Goal: Information Seeking & Learning: Learn about a topic

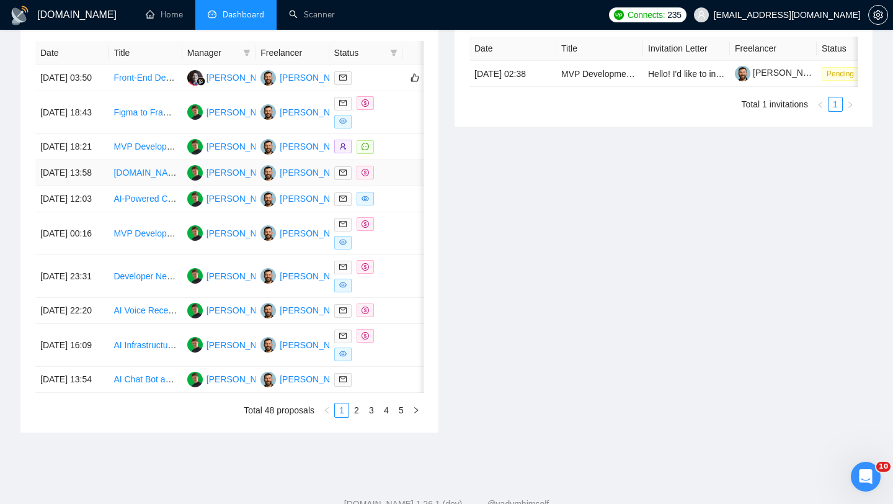
scroll to position [559, 0]
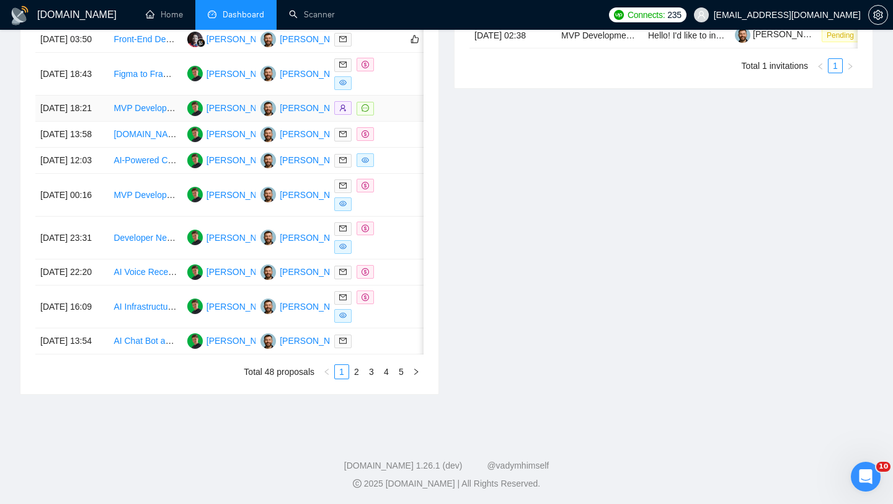
click at [99, 122] on td "[DATE] 18:21" at bounding box center [71, 109] width 73 height 26
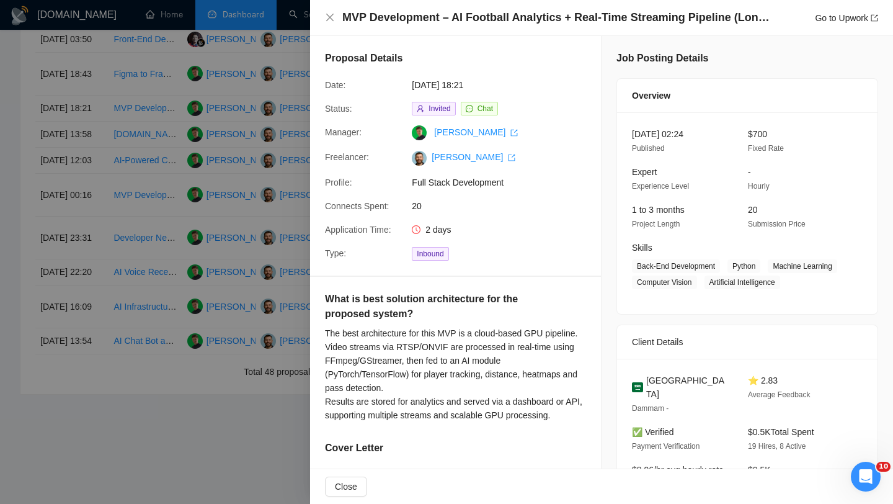
click at [481, 23] on h4 "MVP Development – AI Football Analytics + Real-Time Streaming Pipeline (Long-Te…" at bounding box center [556, 18] width 428 height 16
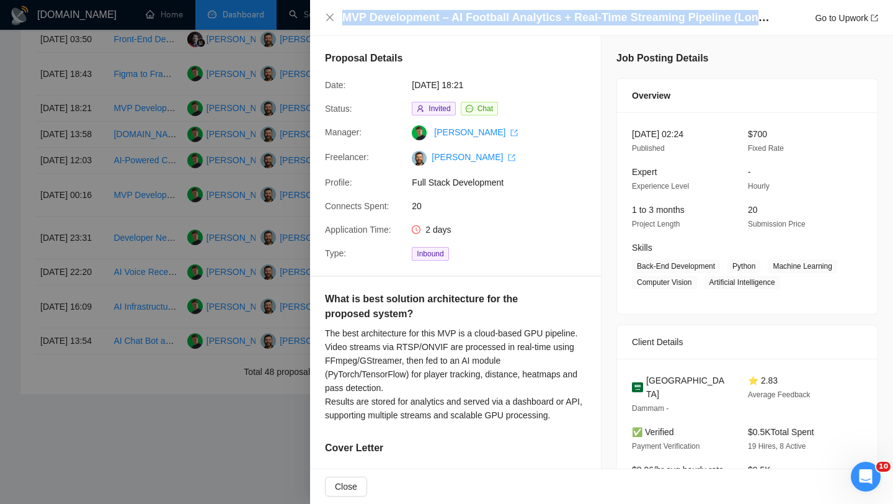
click at [481, 23] on h4 "MVP Development – AI Football Analytics + Real-Time Streaming Pipeline (Long-Te…" at bounding box center [556, 18] width 428 height 16
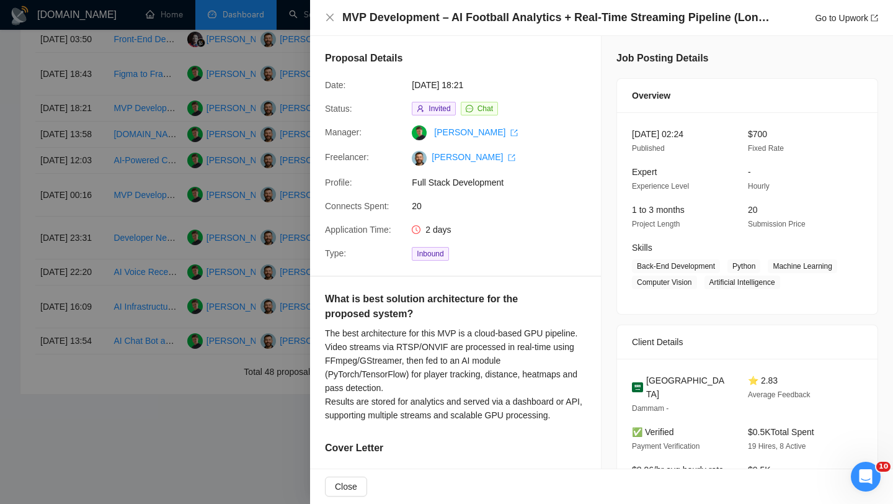
click at [319, 18] on div "MVP Development – AI Football Analytics + Real-Time Streaming Pipeline (Long-Te…" at bounding box center [601, 18] width 583 height 36
click at [327, 18] on icon "close" at bounding box center [330, 17] width 10 height 10
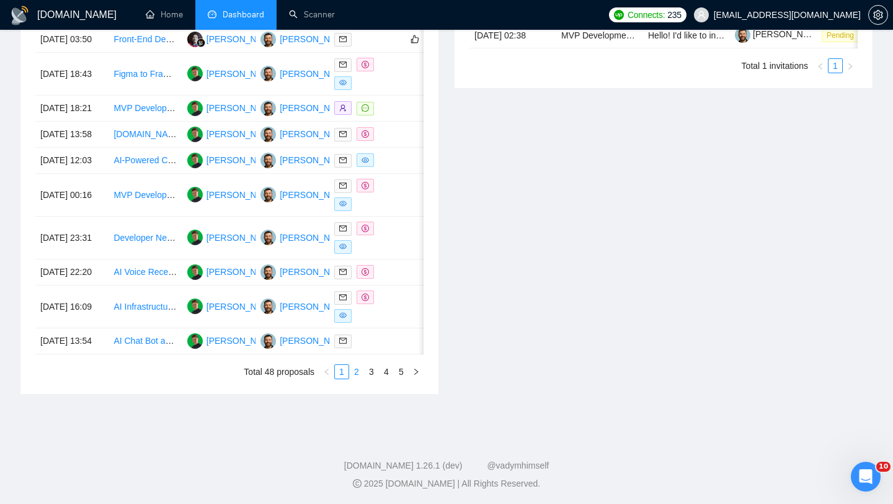
click at [357, 378] on link "2" at bounding box center [357, 372] width 14 height 14
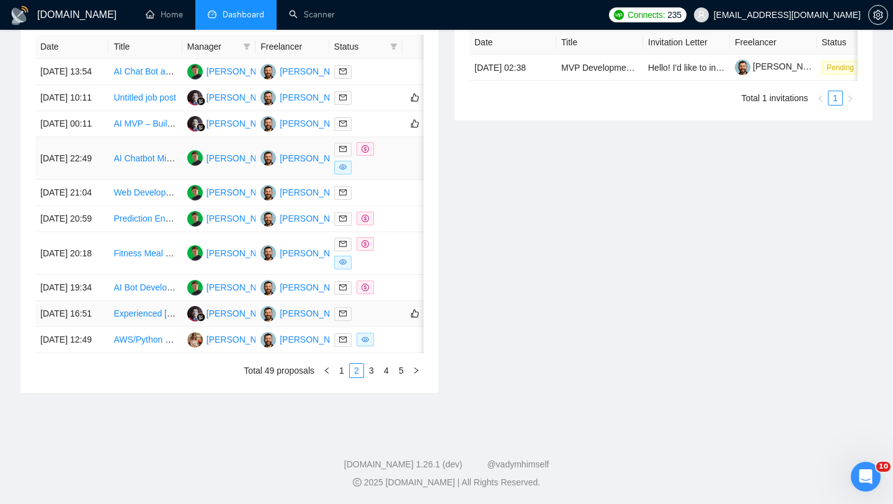
scroll to position [556, 0]
click at [373, 377] on link "3" at bounding box center [372, 370] width 14 height 14
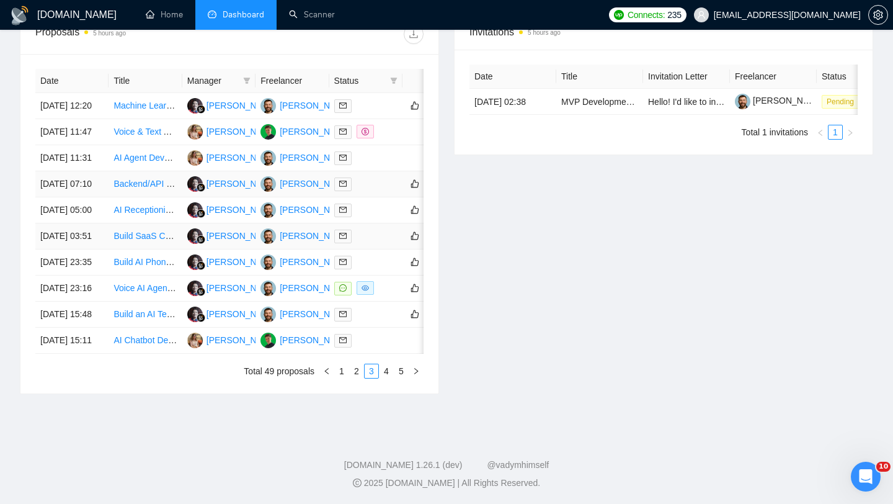
scroll to position [508, 0]
click at [91, 301] on td "[DATE] 23:16" at bounding box center [71, 288] width 73 height 26
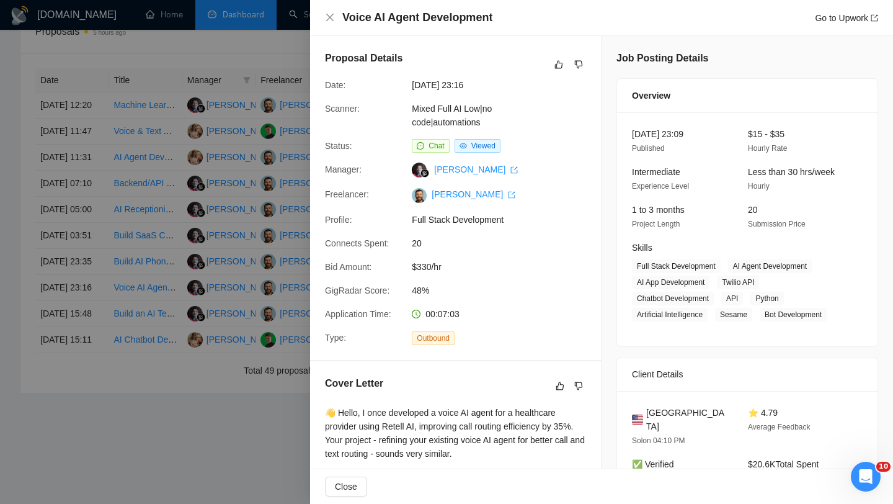
click at [463, 20] on h4 "Voice AI Agent Development" at bounding box center [417, 18] width 150 height 16
copy h4 "Voice AI Agent Development"
click at [323, 20] on div "Voice AI Agent Development Go to Upwork" at bounding box center [601, 18] width 583 height 36
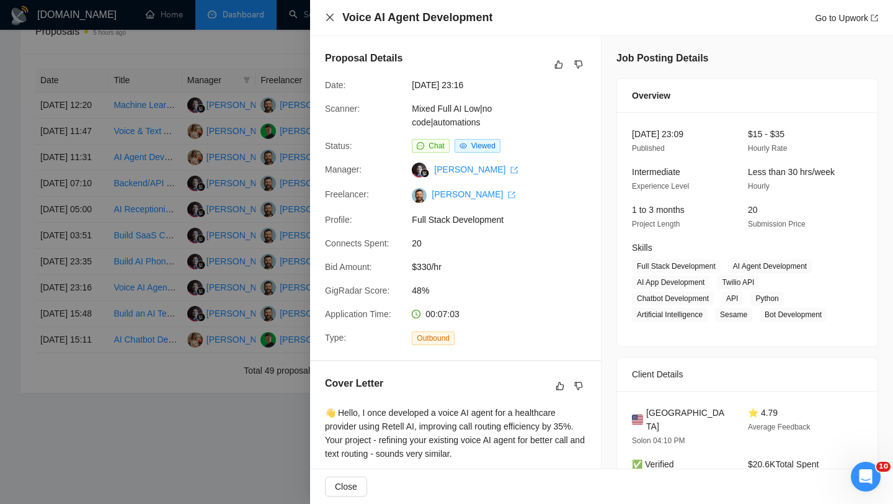
click at [331, 22] on icon "close" at bounding box center [330, 17] width 10 height 10
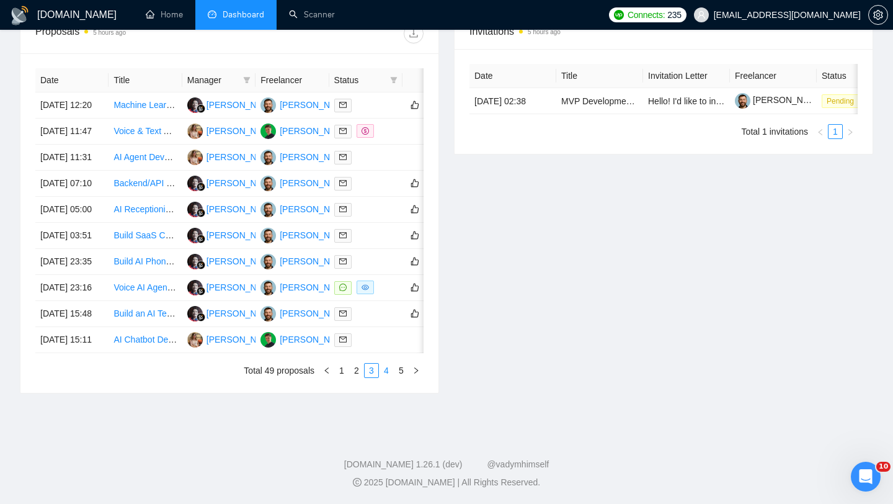
click at [383, 377] on link "4" at bounding box center [387, 370] width 14 height 14
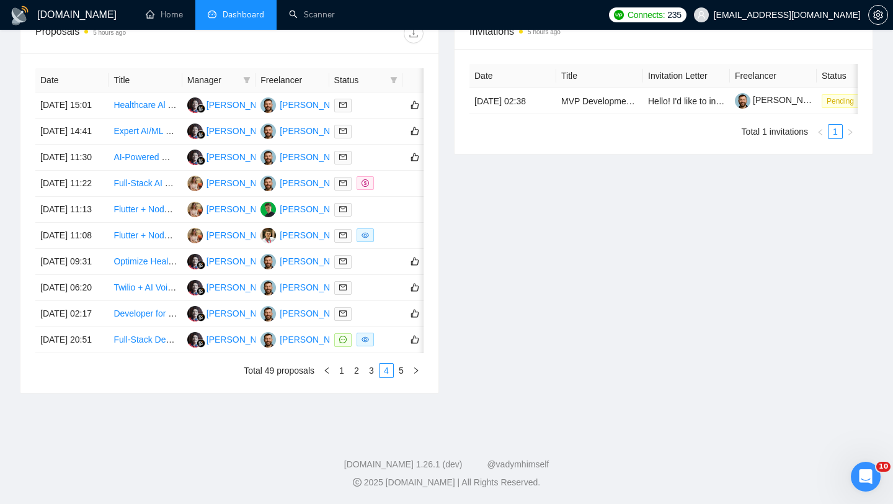
scroll to position [493, 0]
click at [89, 249] on td "[DATE] 11:08" at bounding box center [71, 236] width 73 height 26
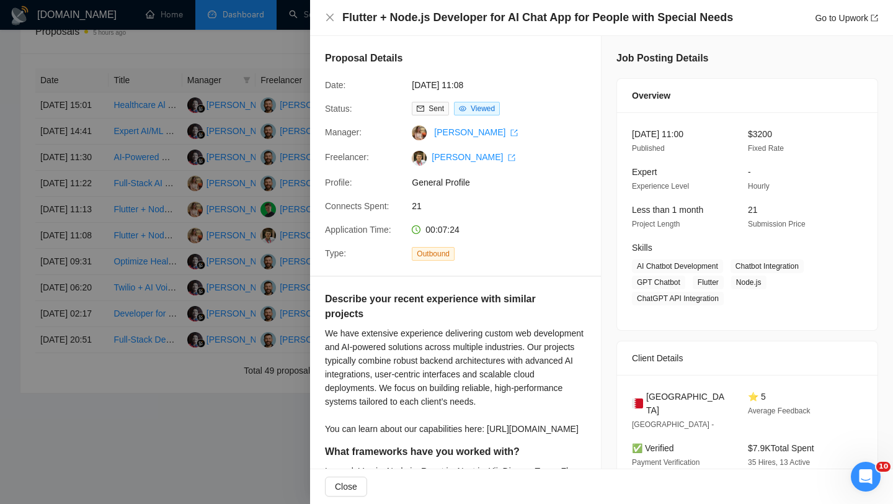
click at [443, 27] on div "Flutter + Node.js Developer for AI Chat App for People with Special Needs Go to…" at bounding box center [601, 18] width 583 height 36
click at [443, 23] on h4 "Flutter + Node.js Developer for AI Chat App for People with Special Needs" at bounding box center [537, 18] width 391 height 16
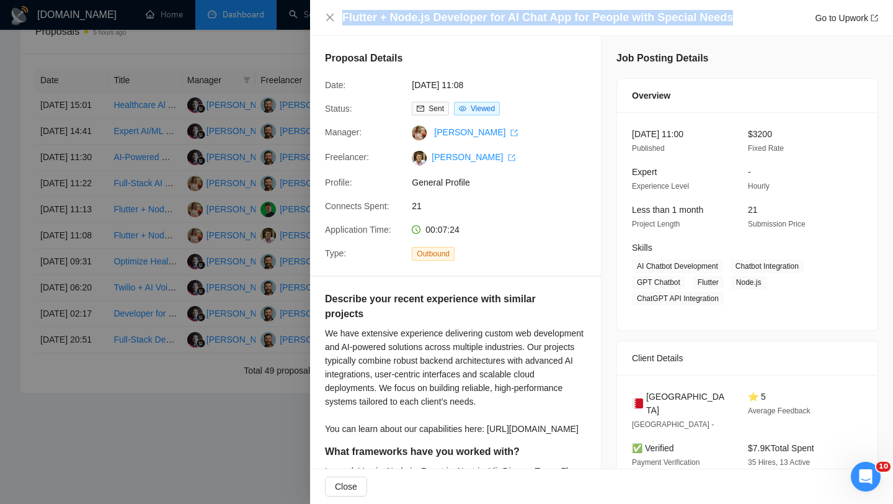
click at [443, 23] on h4 "Flutter + Node.js Developer for AI Chat App for People with Special Needs" at bounding box center [537, 18] width 391 height 16
copy h4 "Flutter + Node.js Developer for AI Chat App for People with Special Needs"
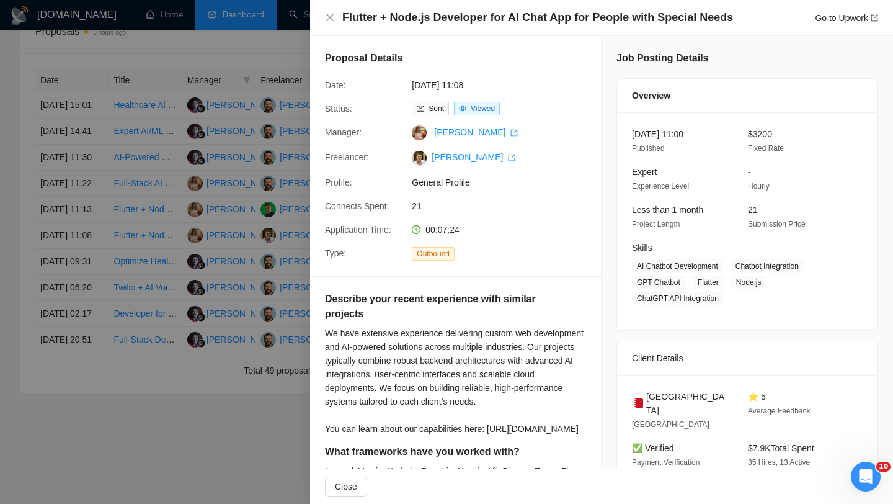
click at [337, 20] on div "Flutter + Node.js Developer for AI Chat App for People with Special Needs Go to…" at bounding box center [601, 18] width 553 height 16
click at [329, 20] on icon "close" at bounding box center [330, 17] width 10 height 10
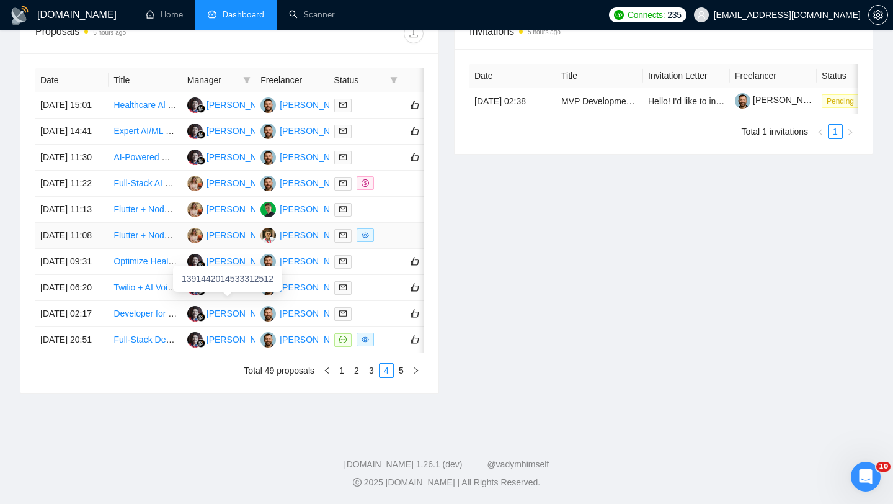
scroll to position [523, 0]
click at [101, 249] on td "[DATE] 11:08" at bounding box center [71, 236] width 73 height 26
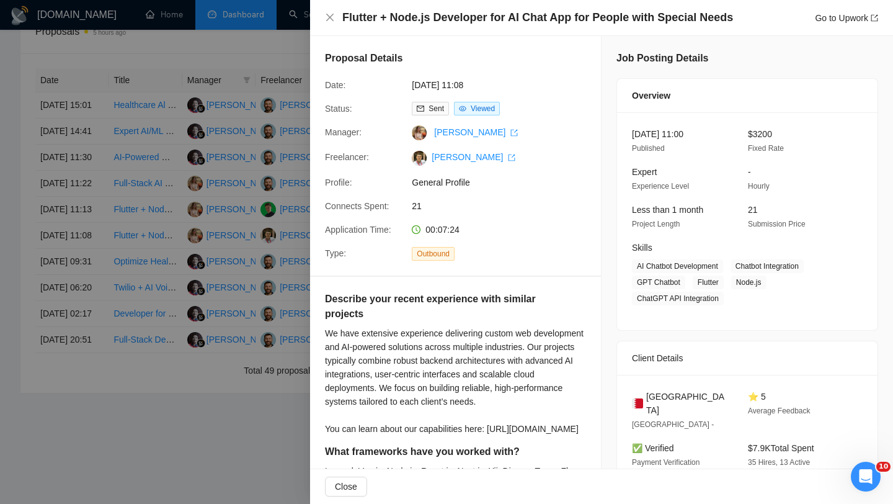
click at [336, 26] on div "Flutter + Node.js Developer for AI Chat App for People with Special Needs Go to…" at bounding box center [601, 18] width 583 height 36
click at [332, 16] on icon "close" at bounding box center [330, 17] width 10 height 10
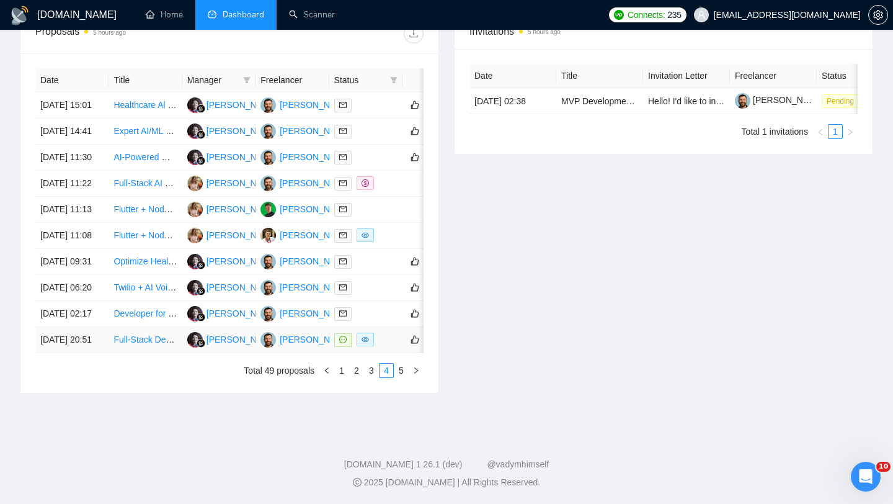
click at [106, 353] on td "[DATE] 20:51" at bounding box center [71, 340] width 73 height 26
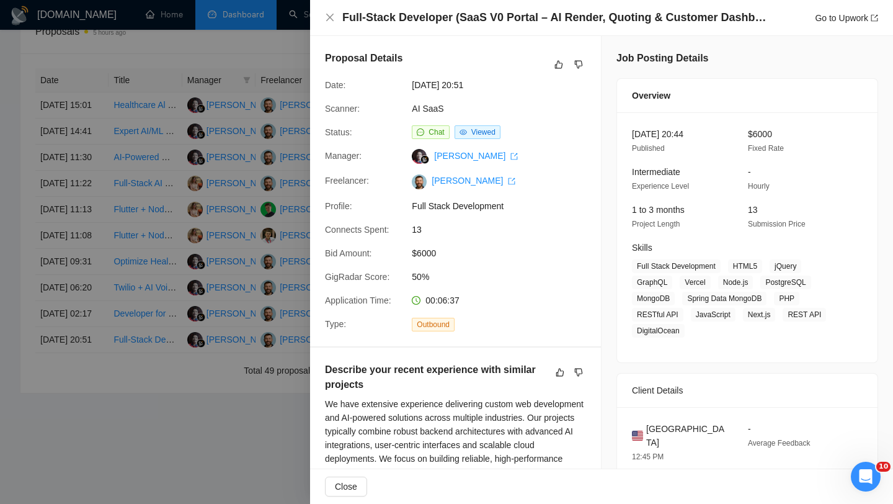
click at [481, 24] on h4 "Full-Stack Developer (SaaS V0 Portal – AI Render, Quoting & Customer Dashboard)" at bounding box center [556, 18] width 428 height 16
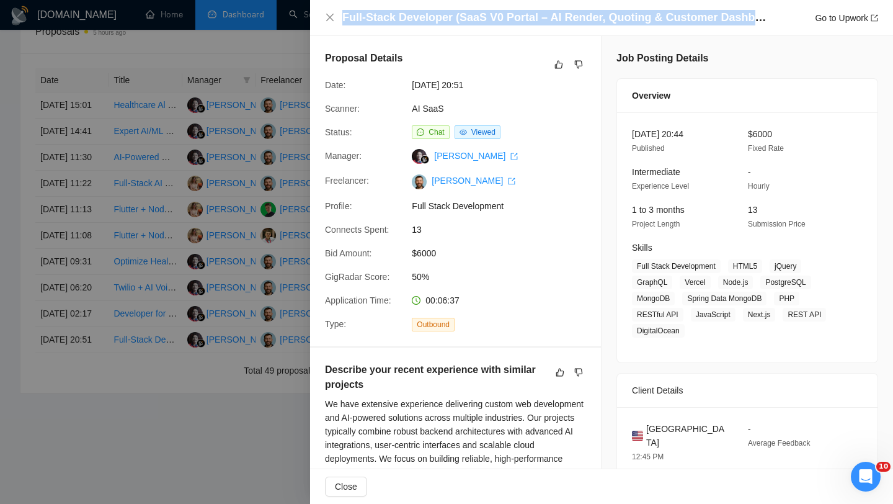
click at [481, 24] on h4 "Full-Stack Developer (SaaS V0 Portal – AI Render, Quoting & Customer Dashboard)" at bounding box center [556, 18] width 428 height 16
copy h4 "Full-Stack Developer (SaaS V0 Portal – AI Render, Quoting & Customer Dashboard)"
click at [331, 20] on icon "close" at bounding box center [330, 17] width 10 height 10
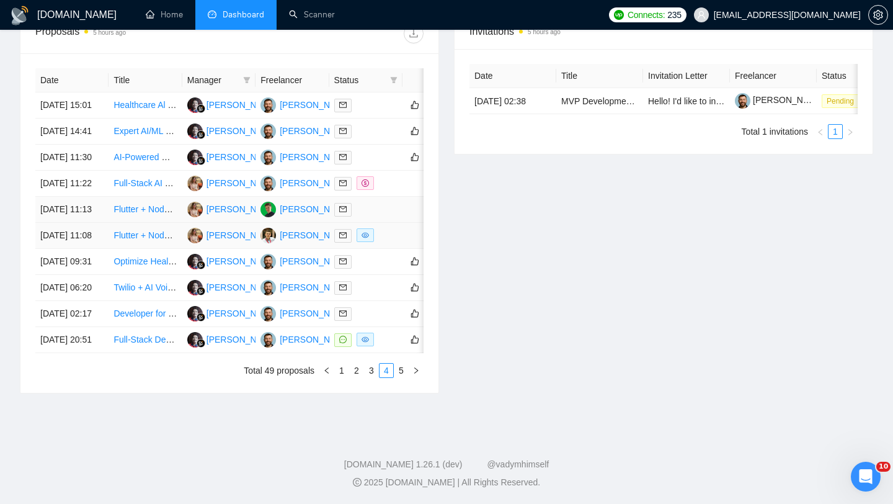
scroll to position [494, 0]
